Goal: Transaction & Acquisition: Purchase product/service

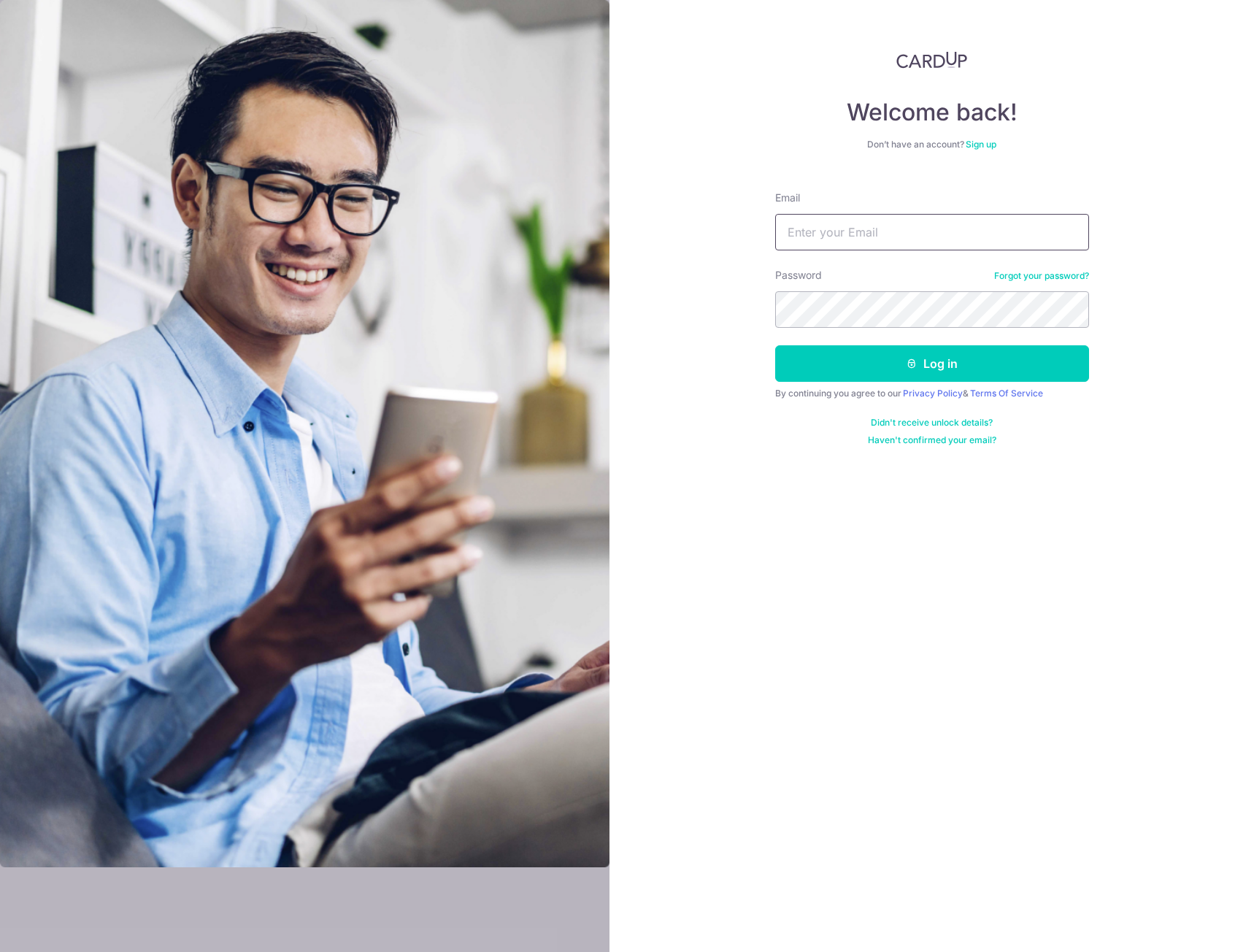
click at [798, 235] on input "Email" at bounding box center [932, 233] width 314 height 37
type input "[PERSON_NAME][EMAIL_ADDRESS][PERSON_NAME][DOMAIN_NAME]"
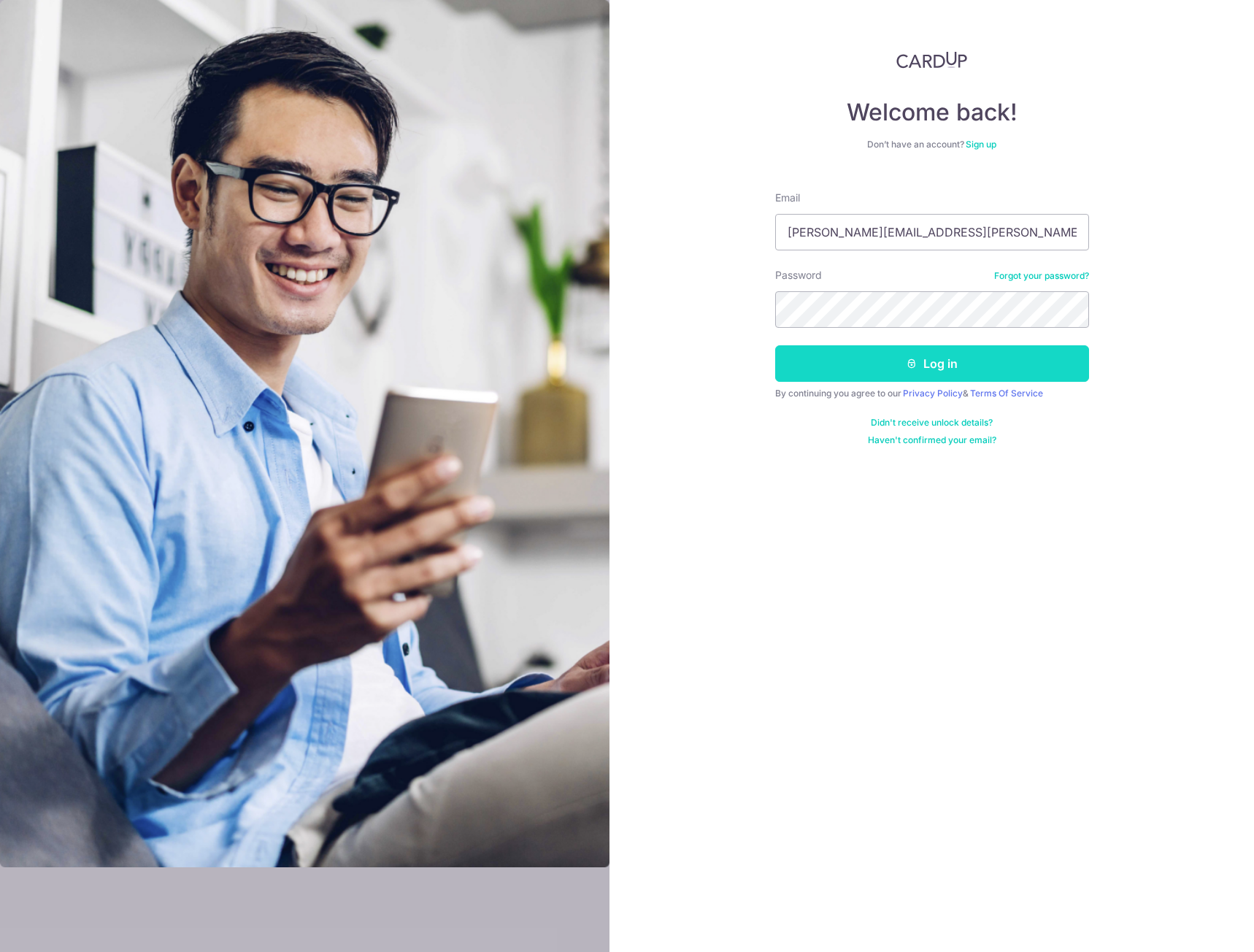
click at [916, 360] on icon "submit" at bounding box center [911, 363] width 12 height 12
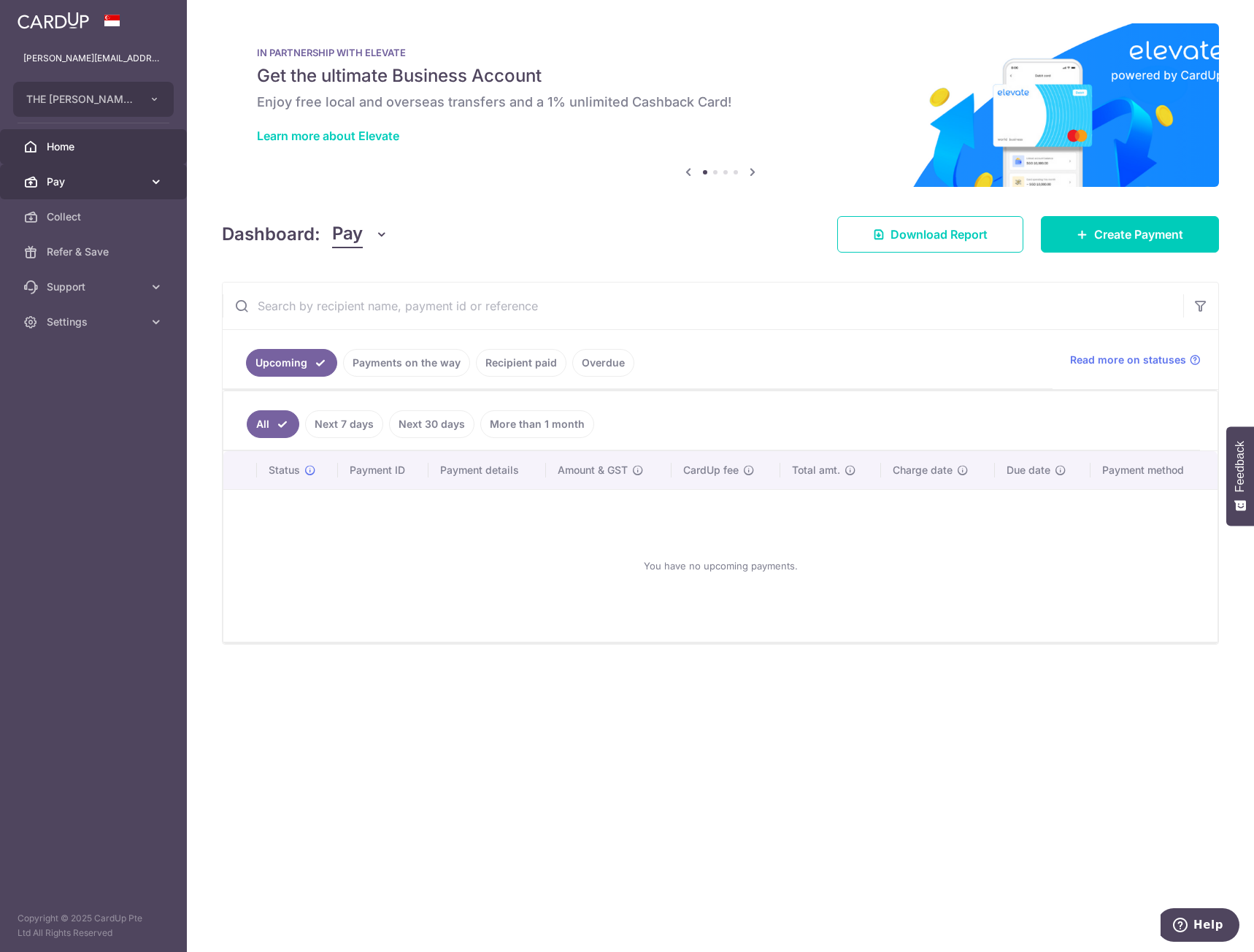
click at [74, 178] on span "Pay" at bounding box center [94, 181] width 97 height 14
click at [94, 217] on span "Payments" at bounding box center [94, 217] width 97 height 14
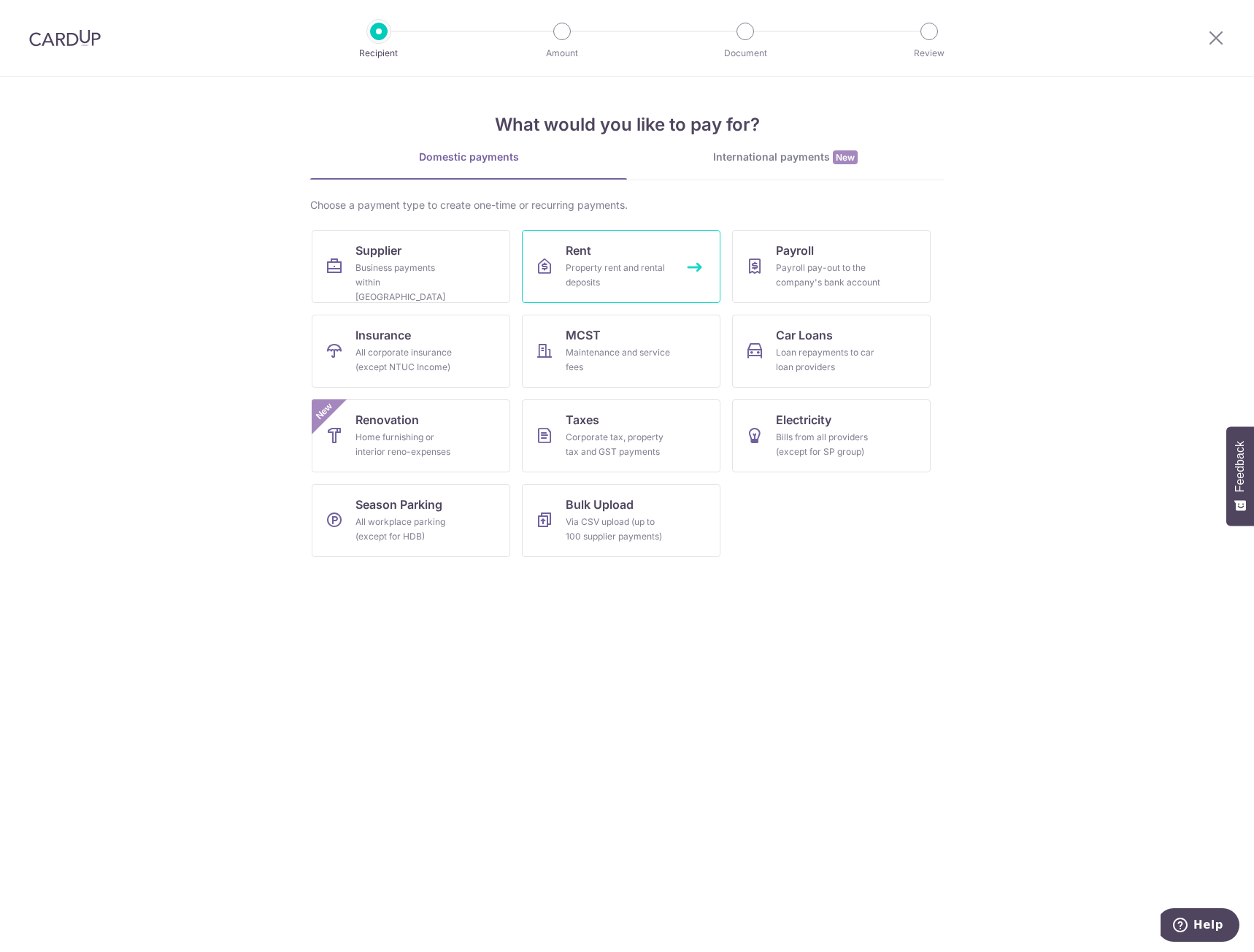
click at [637, 276] on div "Property rent and rental deposits" at bounding box center [619, 275] width 105 height 30
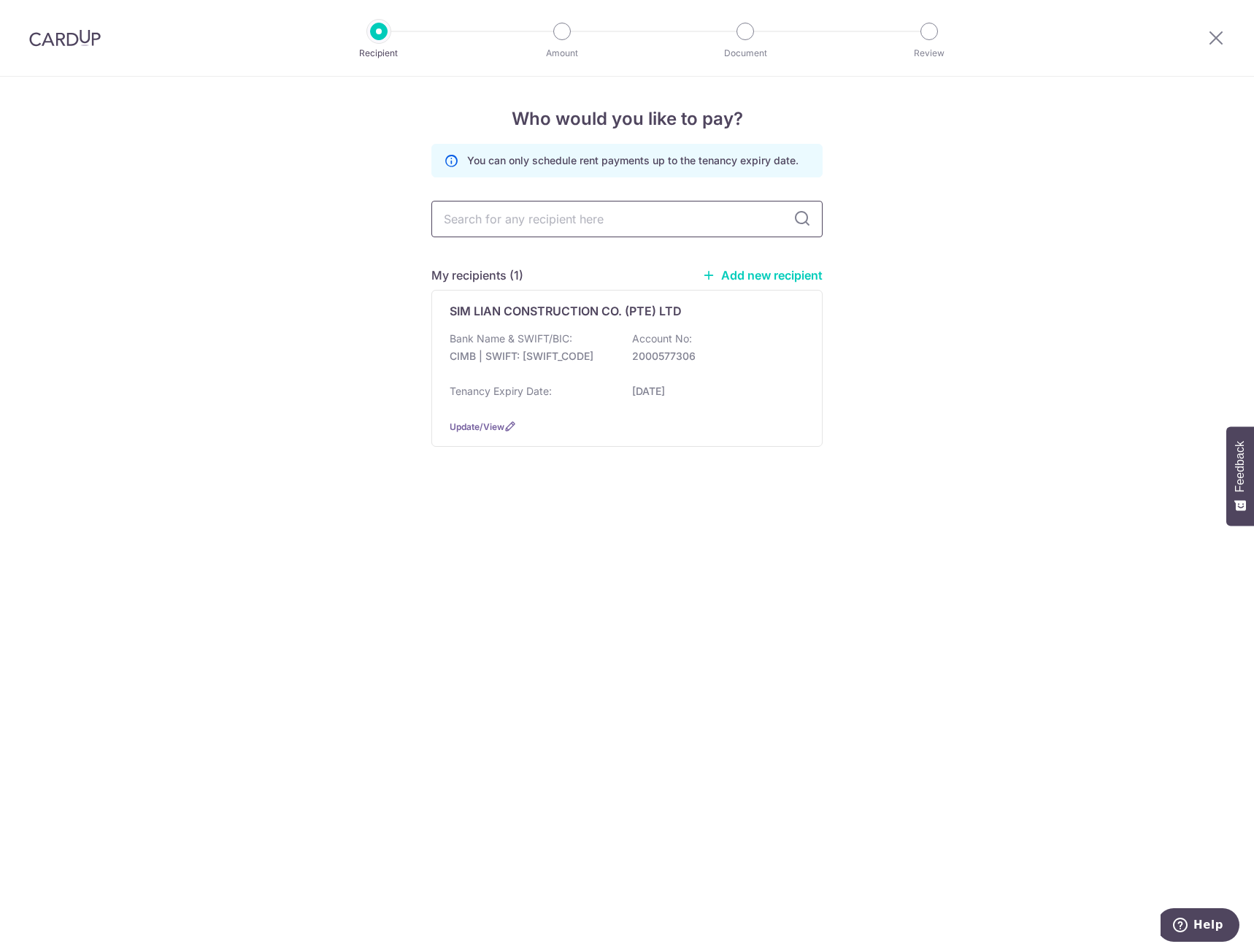
click at [521, 217] on input "text" at bounding box center [627, 219] width 392 height 37
click at [610, 351] on p "CIMB | SWIFT: CIBBSGSGXXX" at bounding box center [531, 357] width 164 height 14
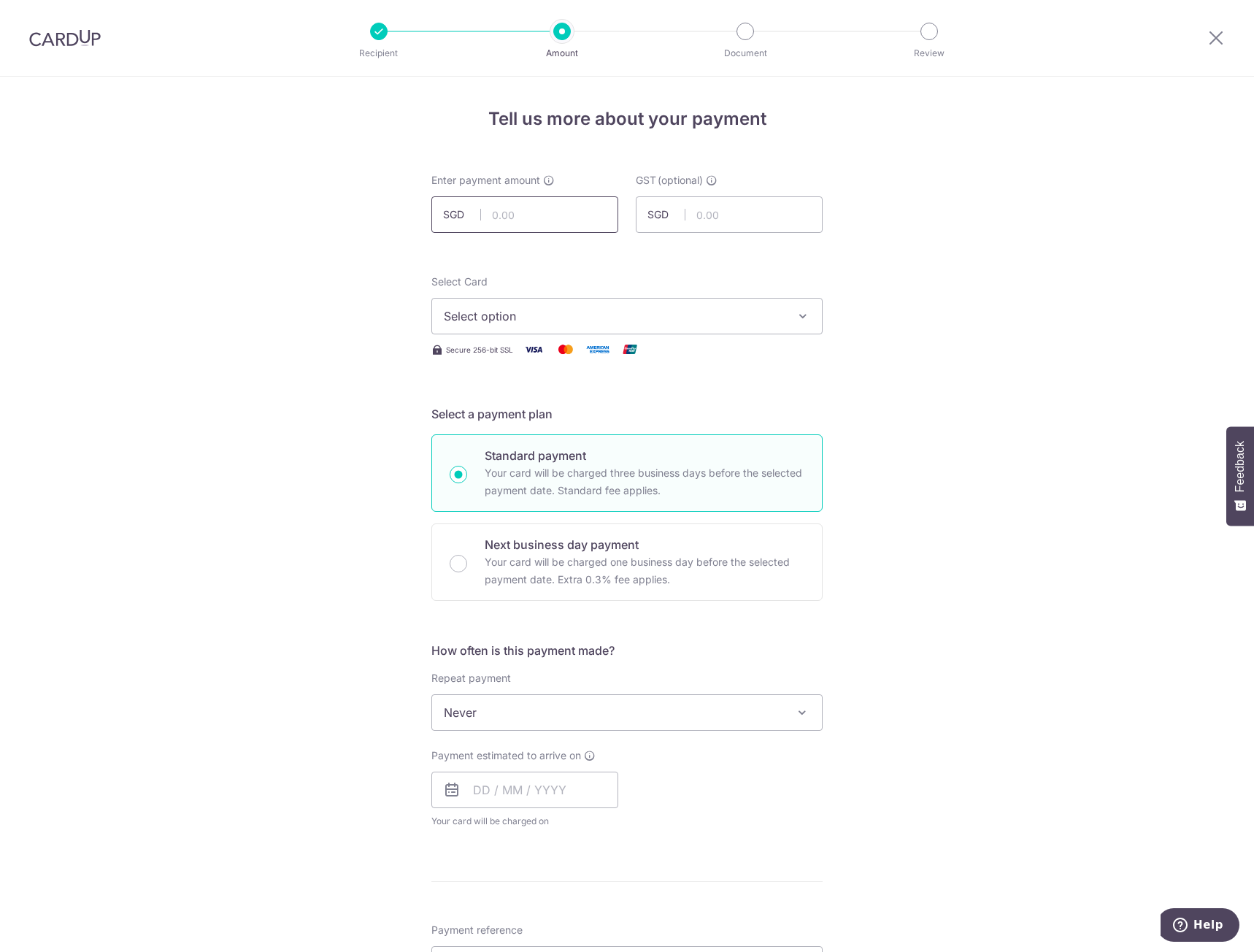
click at [537, 217] on input "text" at bounding box center [525, 215] width 187 height 37
type input "9,047.00"
click at [547, 324] on span "Select option" at bounding box center [614, 316] width 340 height 18
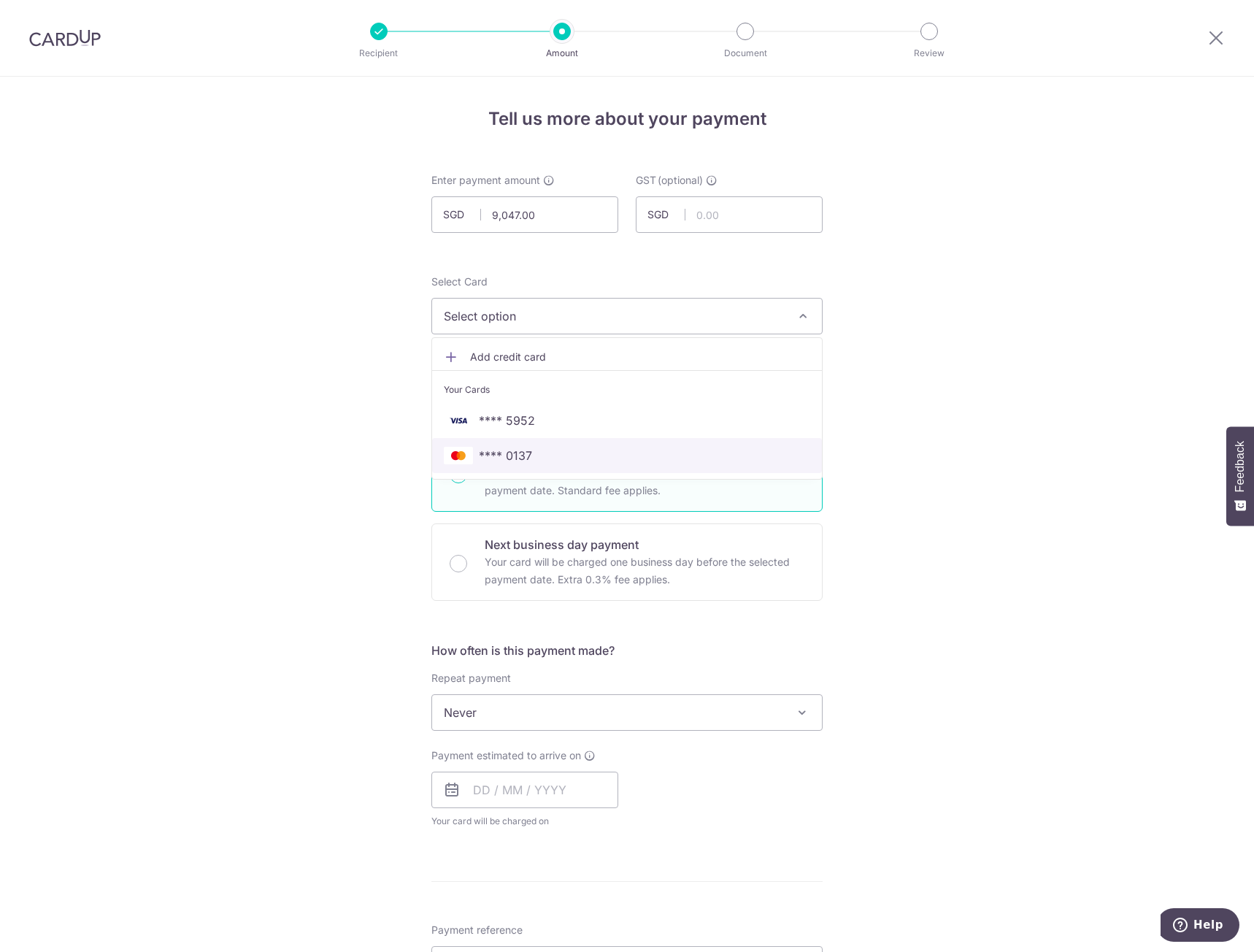
click at [514, 460] on span "**** 0137" at bounding box center [505, 456] width 54 height 18
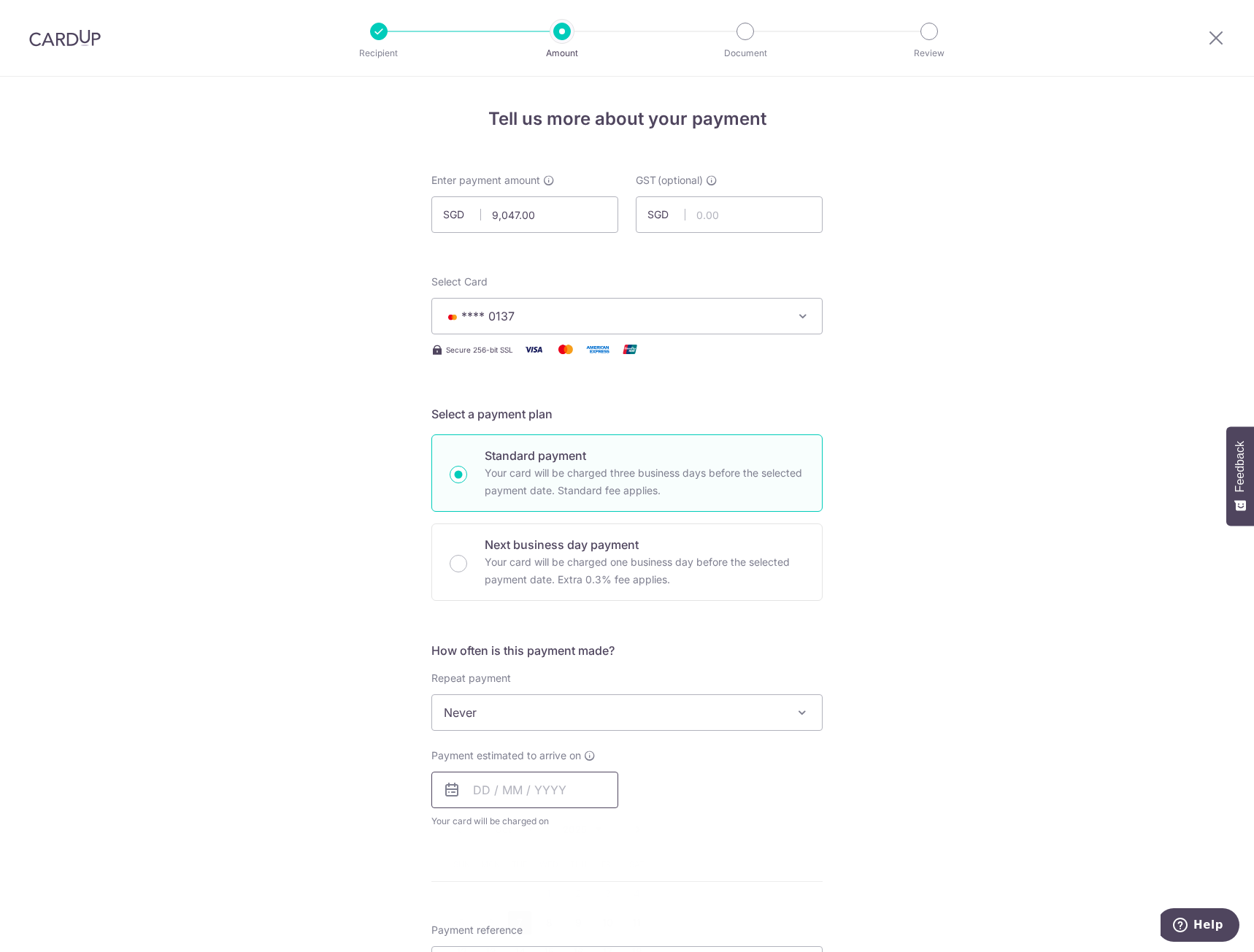
click at [500, 793] on input "text" at bounding box center [525, 790] width 187 height 37
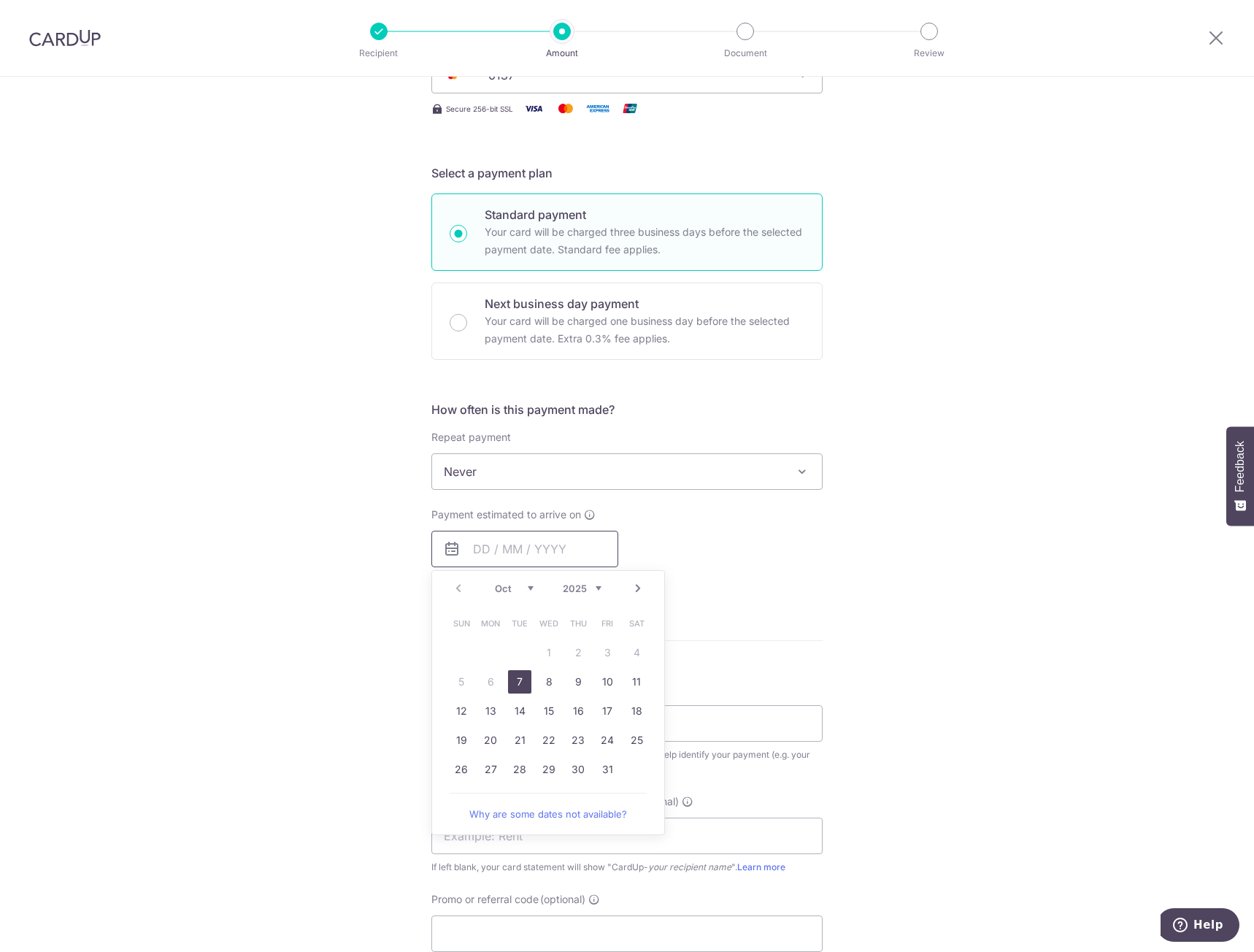
scroll to position [292, 0]
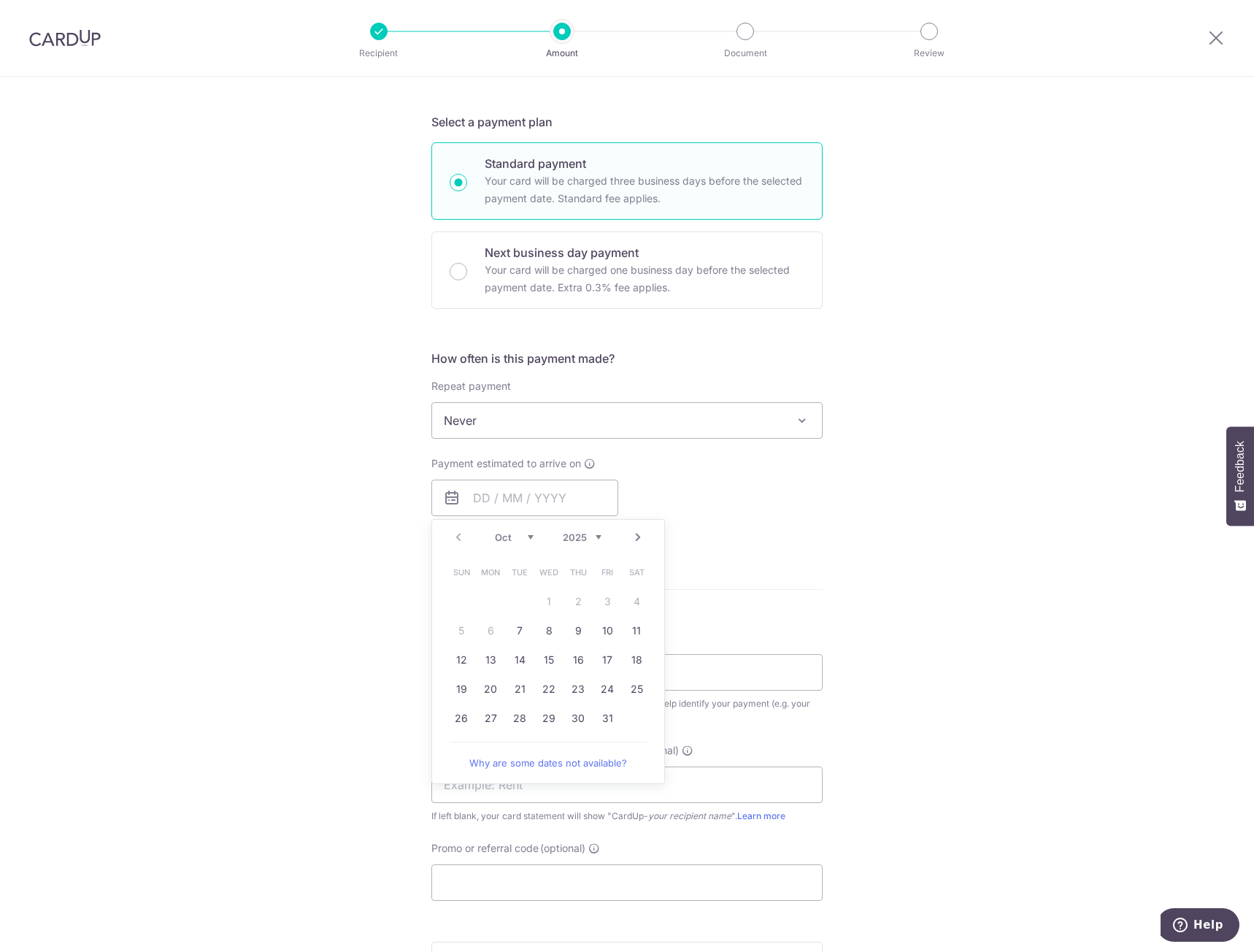
click at [635, 536] on link "Next" at bounding box center [638, 537] width 18 height 18
click at [639, 601] on link "1" at bounding box center [636, 601] width 23 height 23
type input "01/11/2025"
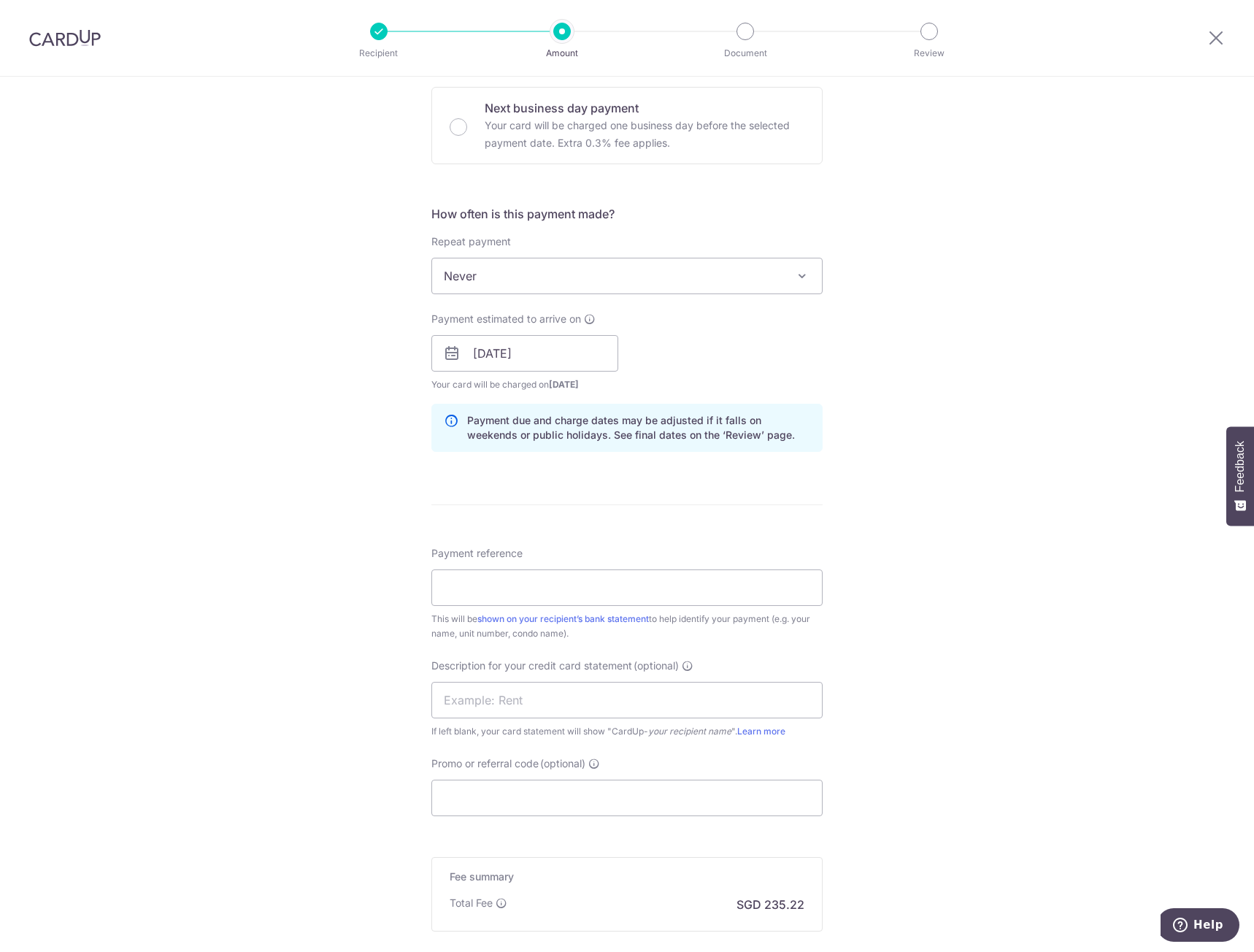
scroll to position [438, 0]
click at [467, 586] on input "Payment reference" at bounding box center [627, 587] width 392 height 37
type input "RENTAL - 52 HILLVIEW"
click at [531, 703] on input "text" at bounding box center [627, 699] width 392 height 37
type input "52 HILLVIEW"
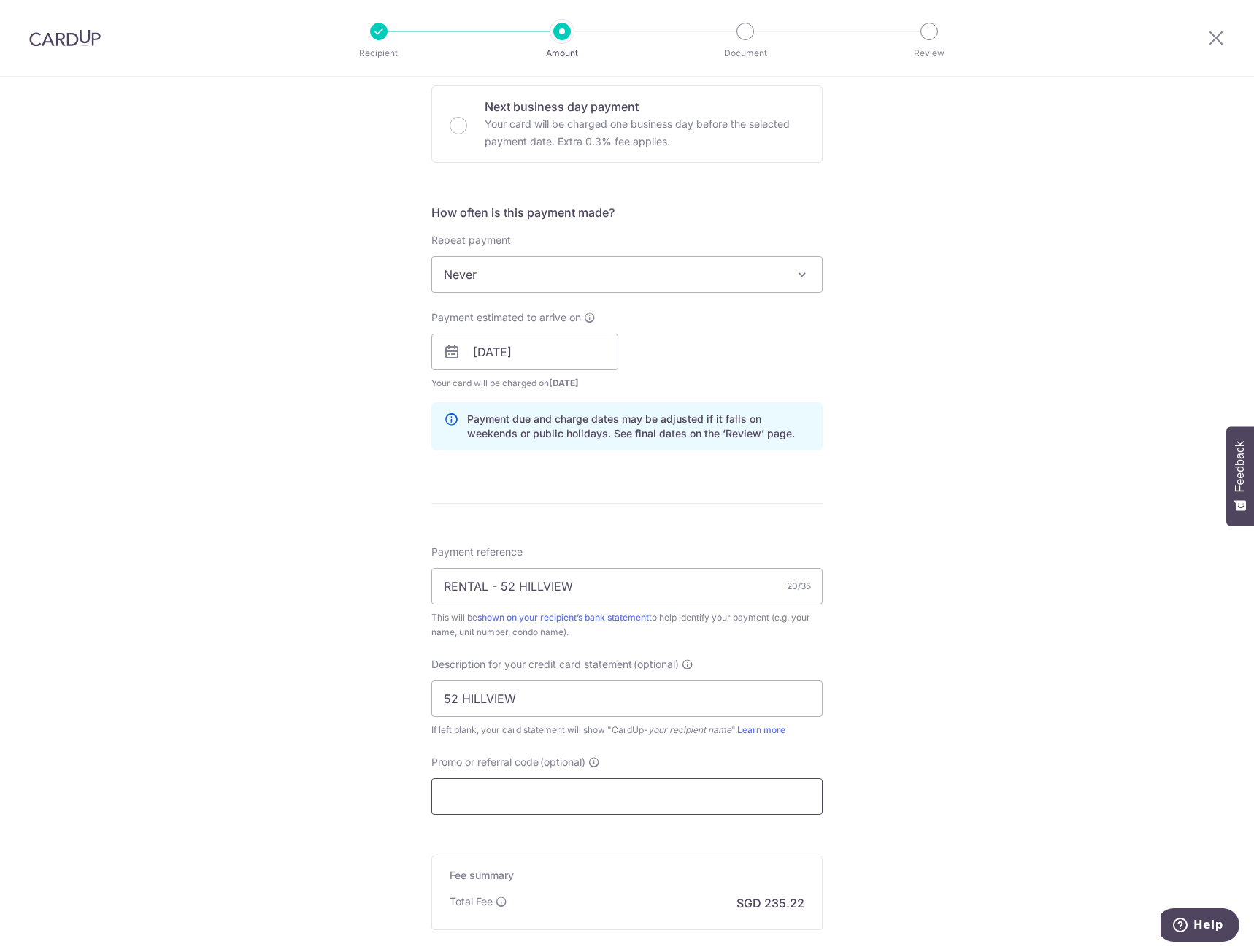
click at [583, 800] on input "Promo or referral code (optional)" at bounding box center [627, 797] width 392 height 37
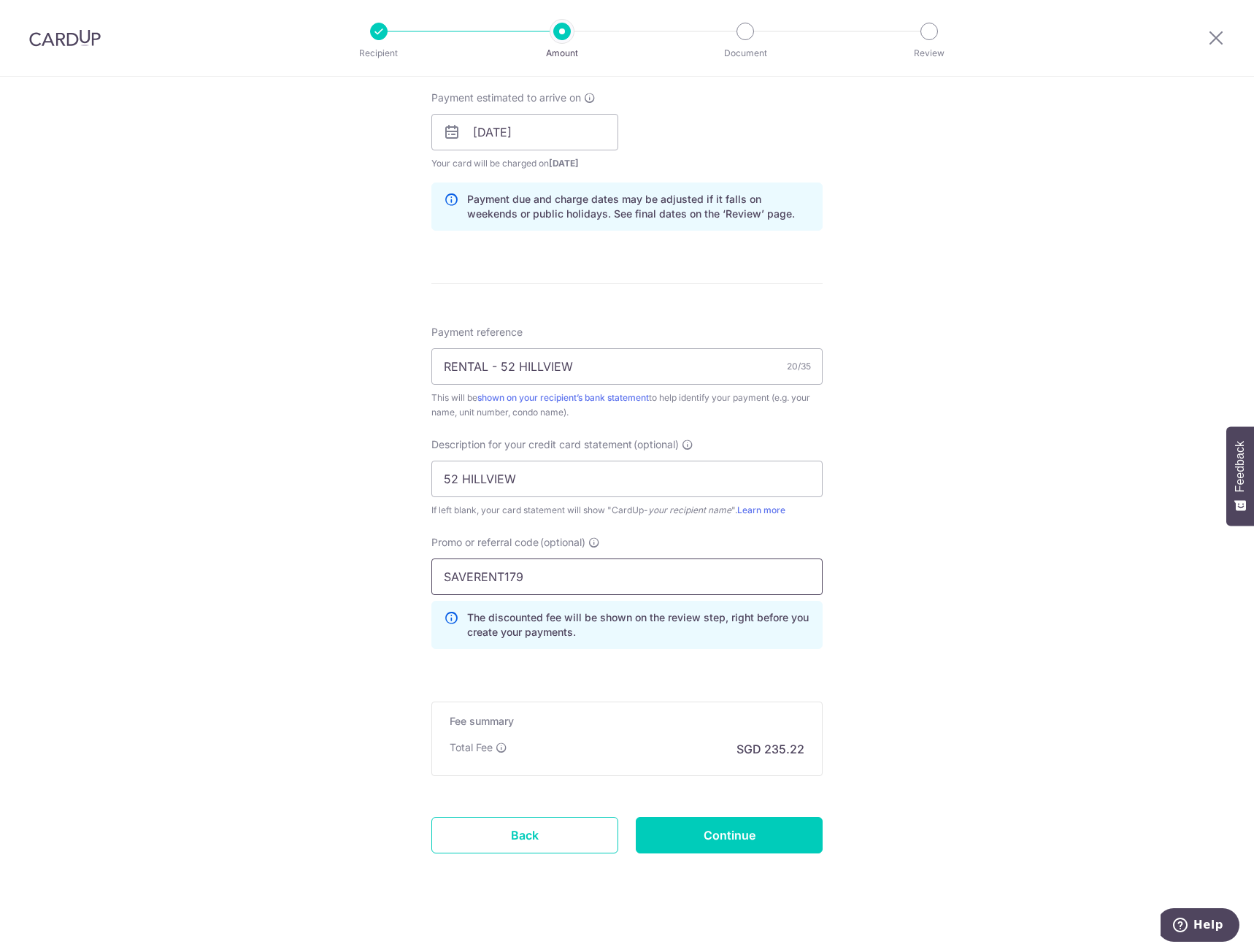
scroll to position [669, 0]
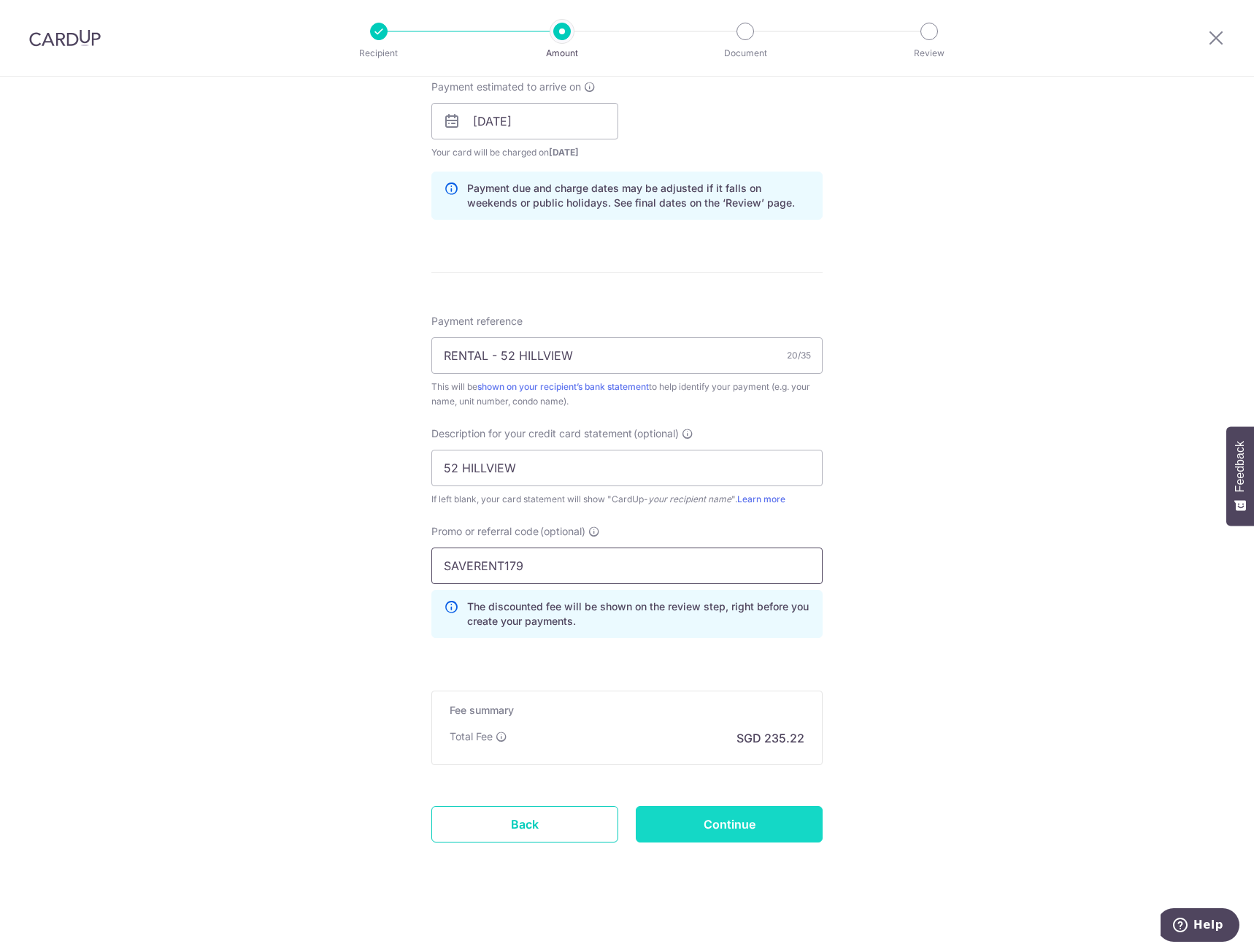
type input "SAVERENT179"
click at [707, 827] on input "Continue" at bounding box center [729, 824] width 187 height 37
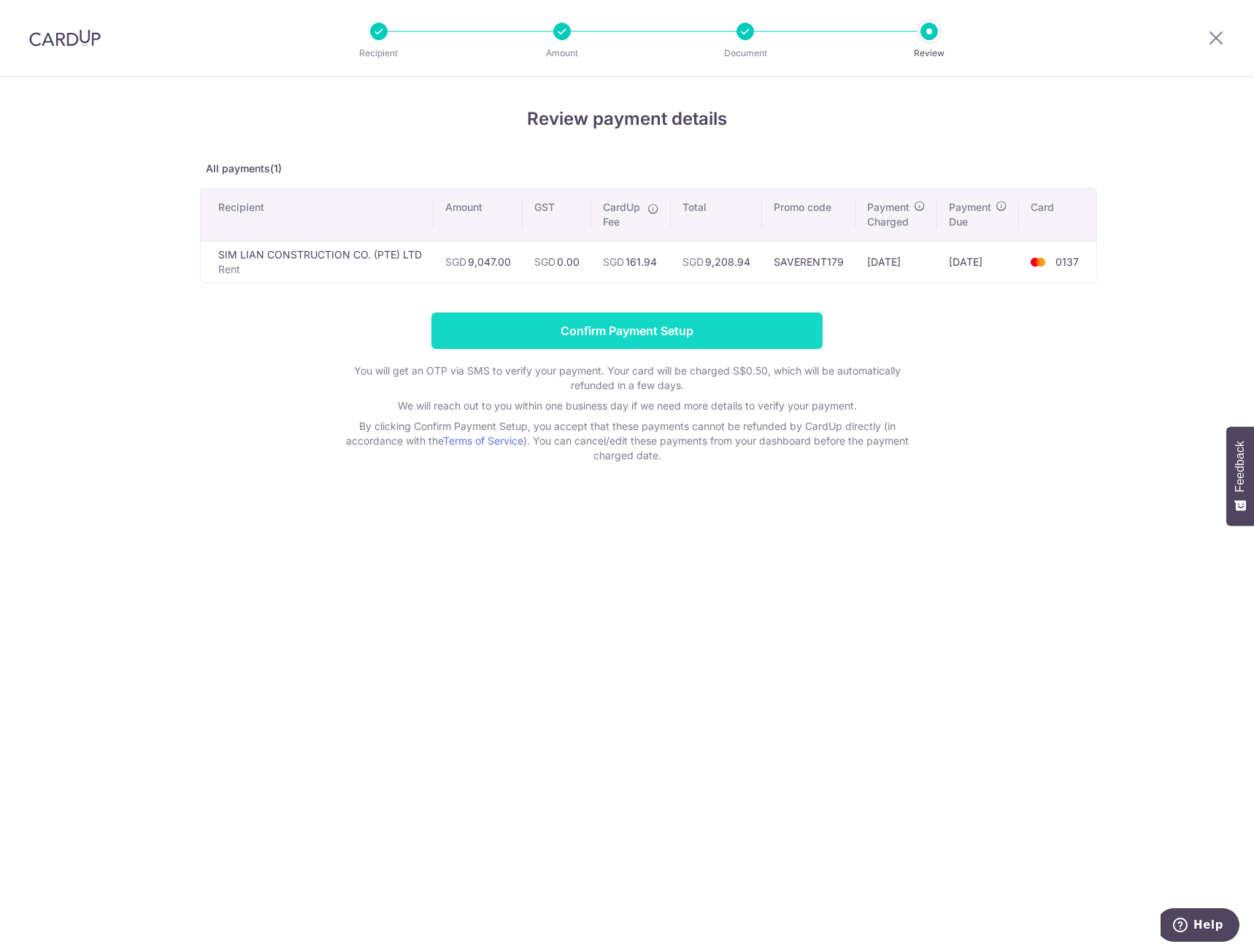
click at [612, 333] on input "Confirm Payment Setup" at bounding box center [627, 331] width 392 height 37
